Goal: Task Accomplishment & Management: Manage account settings

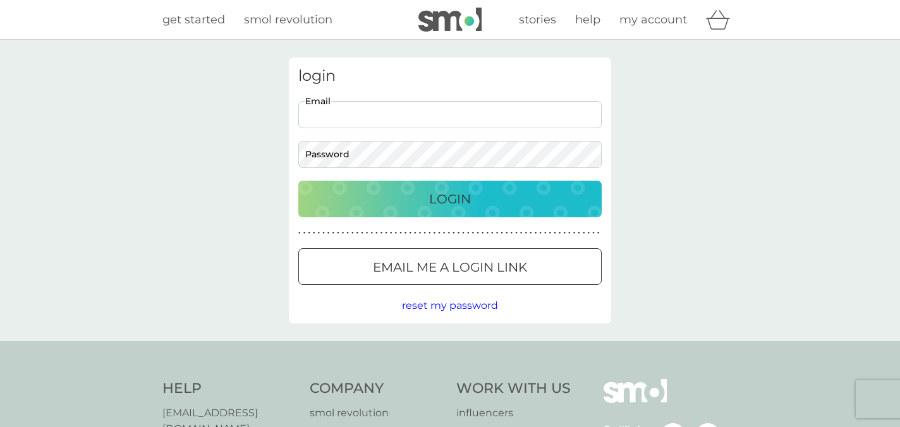
type input "pevans_88@hotmail.co.uk"
click at [450, 199] on button "Login" at bounding box center [450, 199] width 304 height 37
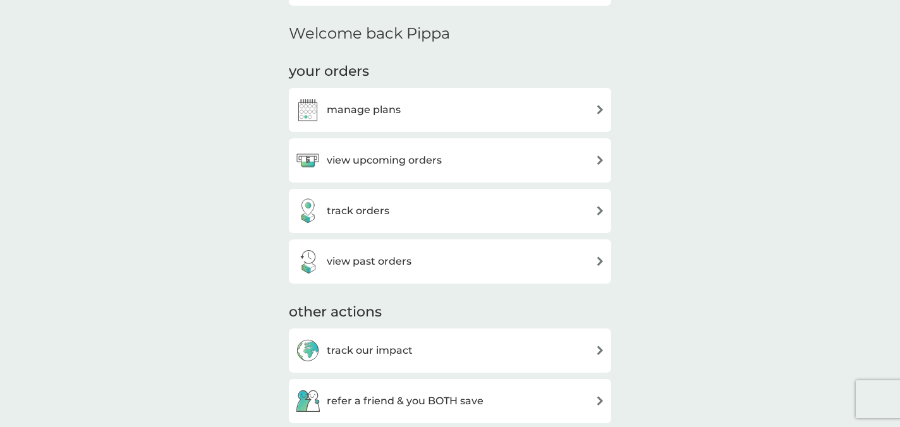
scroll to position [366, 0]
click at [522, 156] on div "view upcoming orders" at bounding box center [450, 159] width 310 height 25
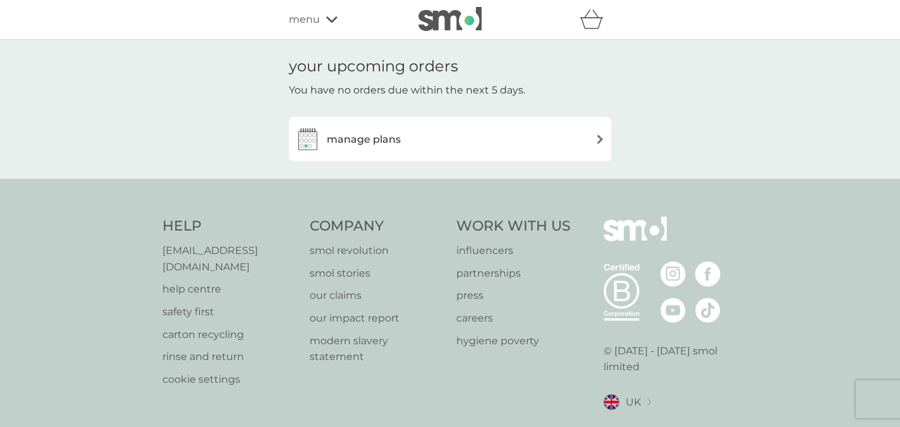
click at [522, 156] on div "manage plans" at bounding box center [450, 139] width 322 height 44
click at [400, 148] on div "manage plans" at bounding box center [348, 138] width 106 height 25
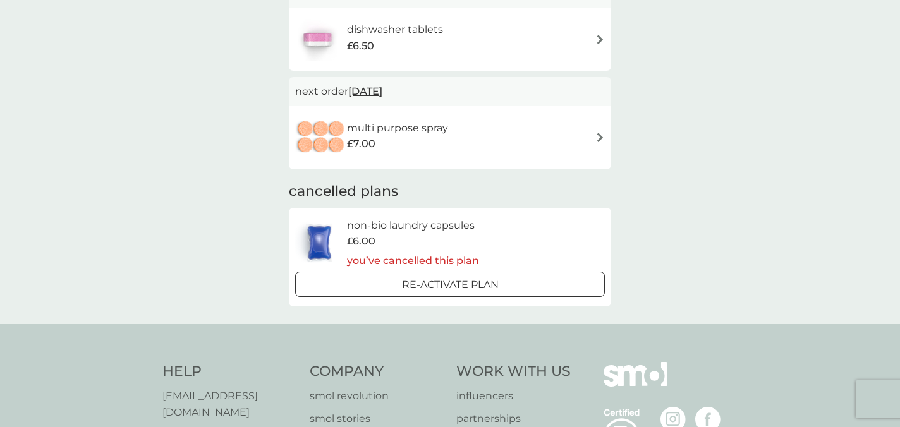
scroll to position [142, 0]
click at [580, 43] on div "dishwasher tablets £6.50" at bounding box center [450, 38] width 310 height 44
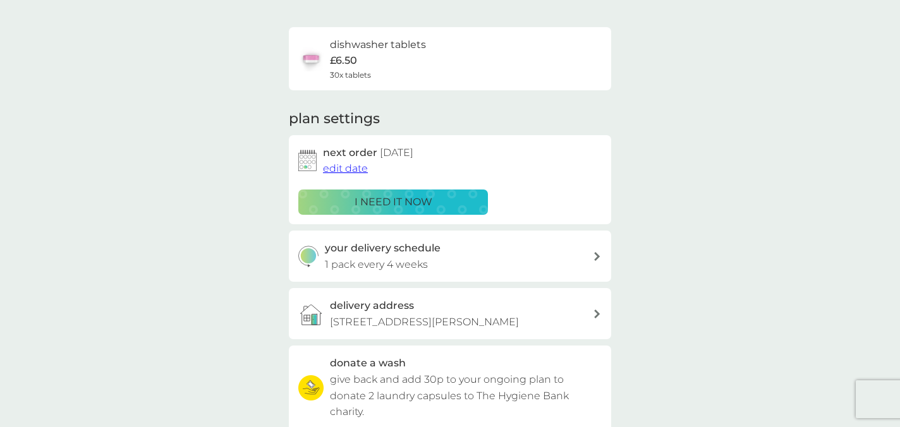
scroll to position [78, 0]
click at [434, 204] on div "i need it now" at bounding box center [393, 202] width 173 height 16
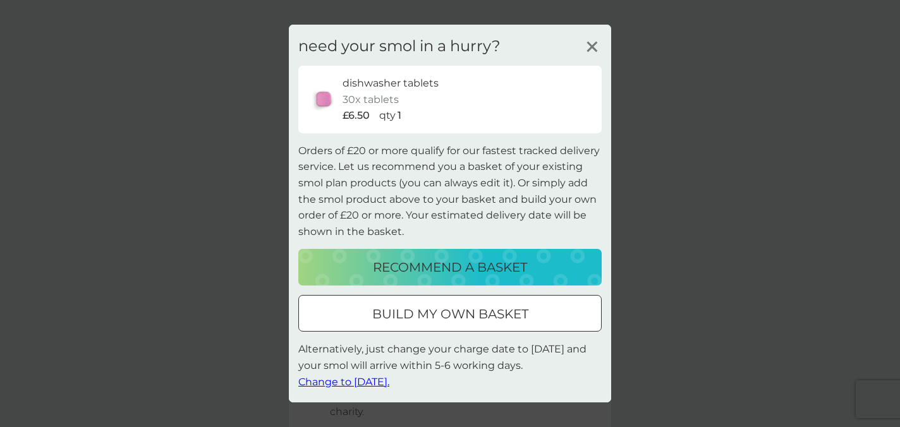
click at [365, 379] on span "Change to [DATE]." at bounding box center [343, 382] width 91 height 12
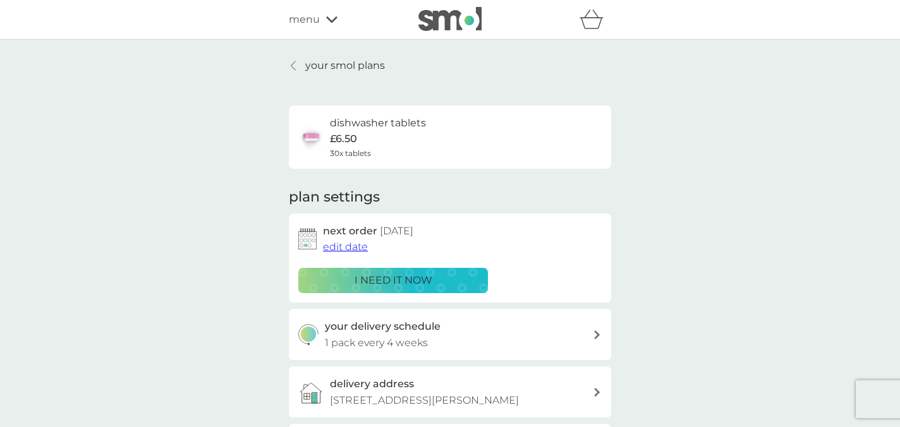
scroll to position [0, 0]
click at [307, 64] on p "your smol plans" at bounding box center [345, 66] width 80 height 16
